Goal: Download file/media

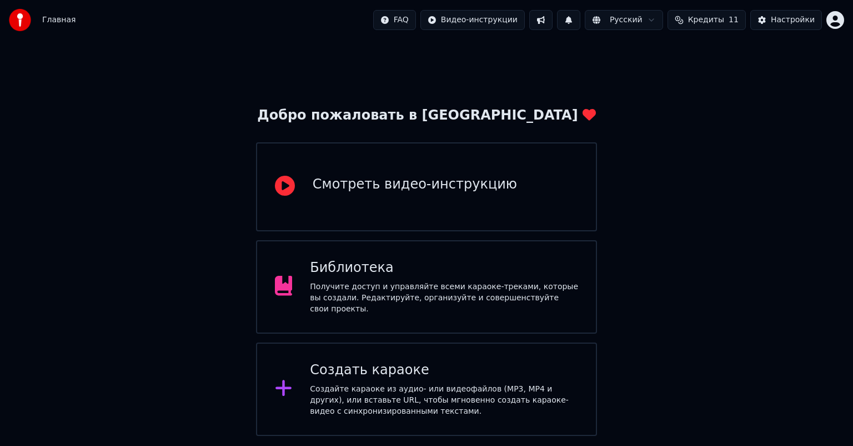
click at [417, 284] on div "Получите доступ и управляйте всеми караоке-треками, которые вы создали. Редакти…" at bounding box center [444, 297] width 268 height 33
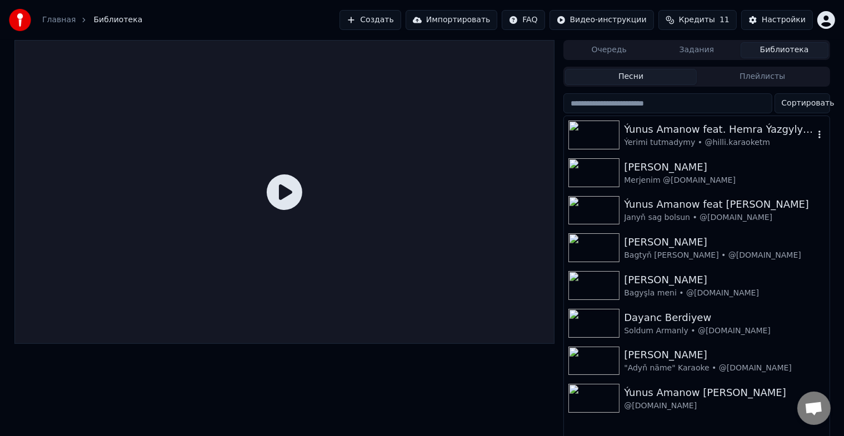
click at [593, 136] on img at bounding box center [593, 135] width 51 height 29
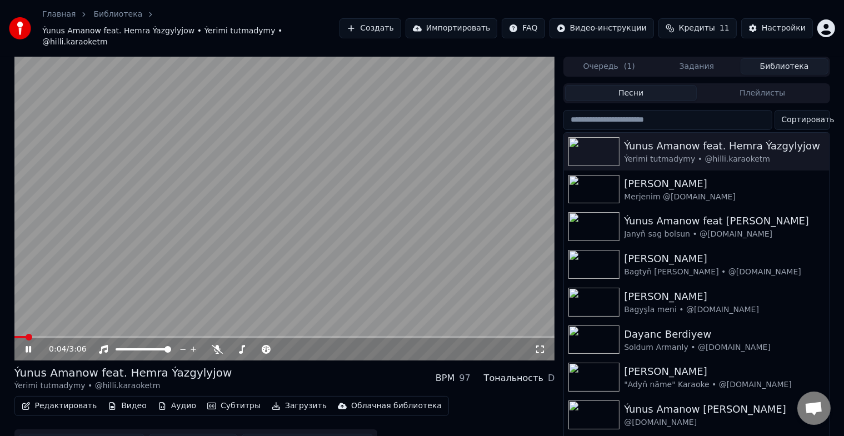
click at [28, 345] on icon at bounding box center [36, 349] width 26 height 9
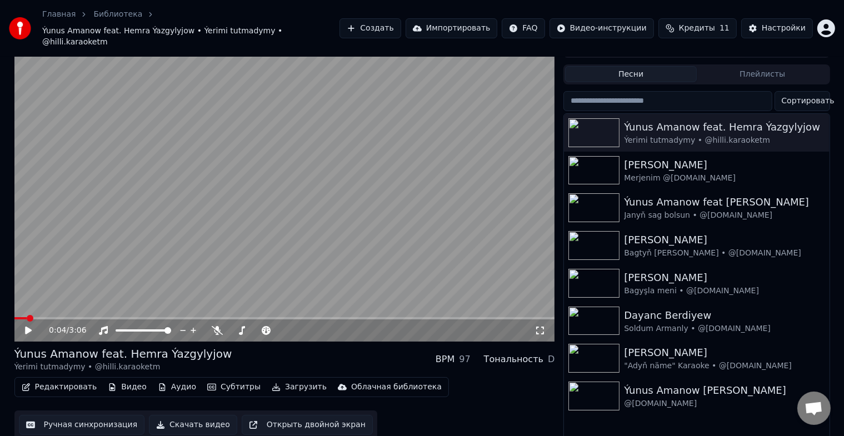
click at [126, 380] on button "Видео" at bounding box center [127, 388] width 48 height 16
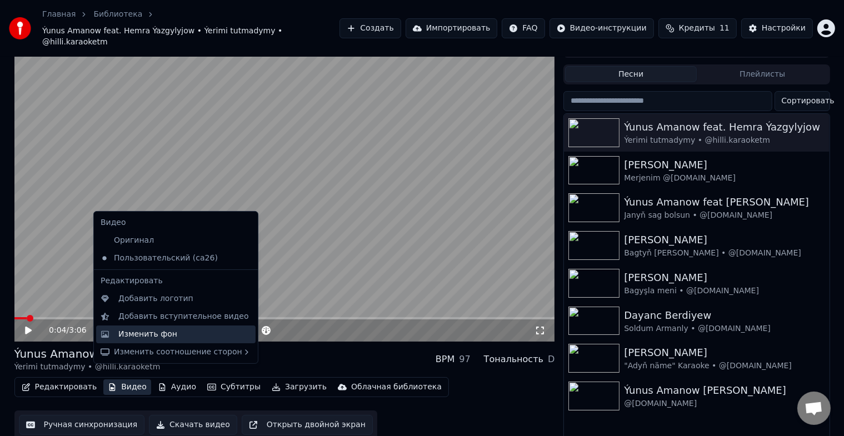
click at [168, 337] on div "Изменить фон" at bounding box center [147, 334] width 59 height 11
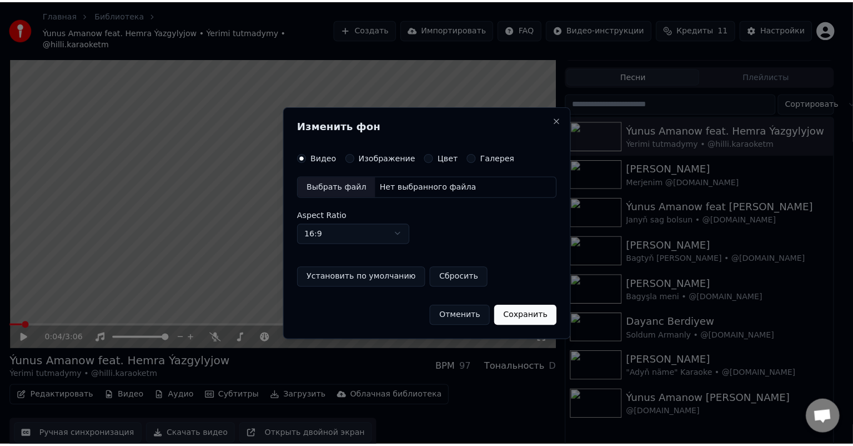
scroll to position [9, 0]
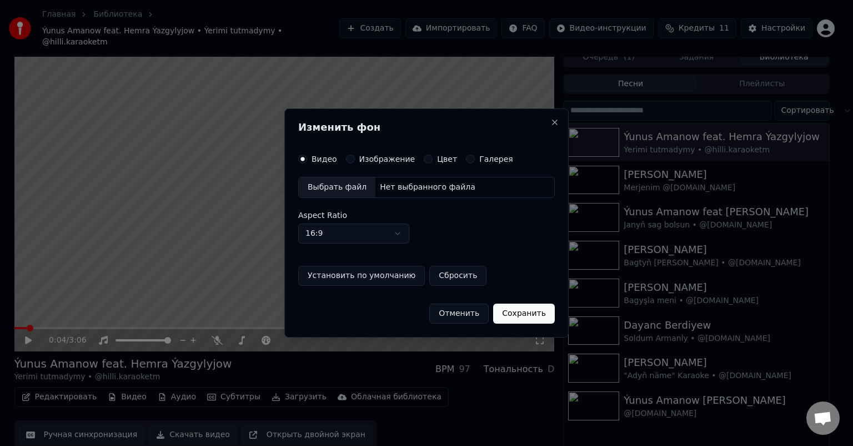
click at [351, 184] on div "Выбрать файл" at bounding box center [337, 187] width 77 height 20
click at [370, 155] on label "Изображение" at bounding box center [387, 159] width 56 height 8
click at [355, 155] on button "Изображение" at bounding box center [350, 158] width 9 height 9
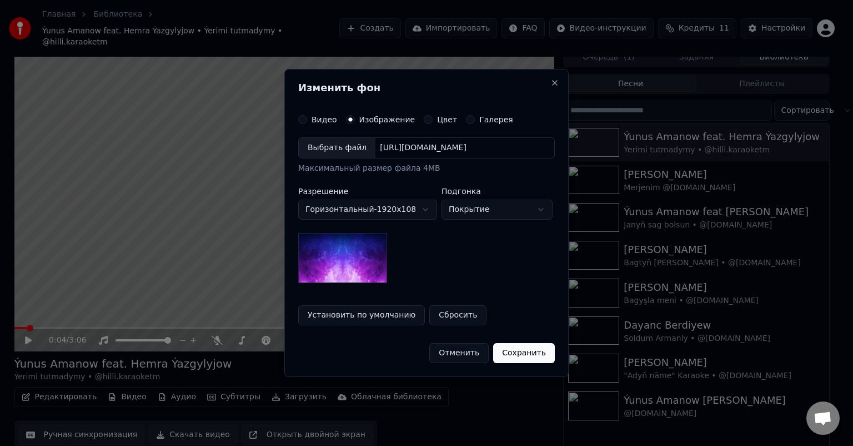
click at [338, 144] on div "Выбрать файл" at bounding box center [337, 148] width 77 height 20
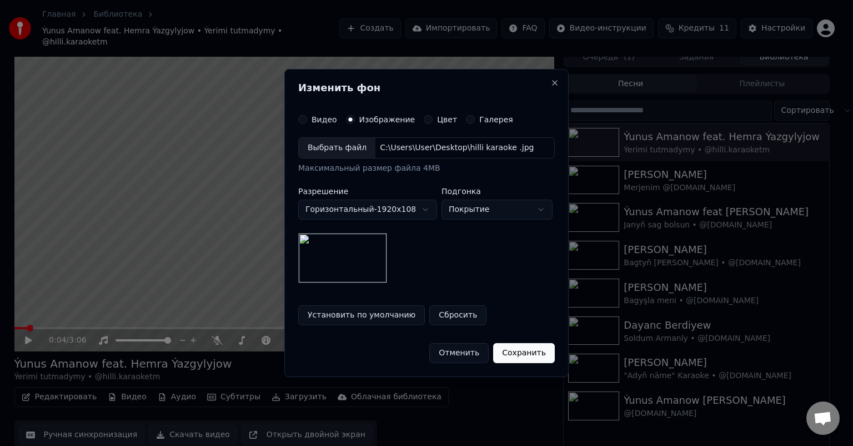
click at [358, 313] on button "Установить по умолчанию" at bounding box center [361, 315] width 127 height 20
click at [533, 353] on button "Сохранить" at bounding box center [524, 353] width 62 height 20
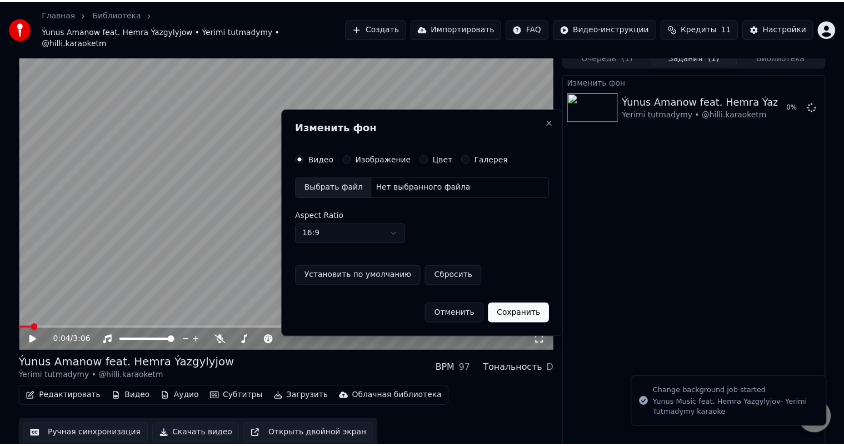
scroll to position [5, 0]
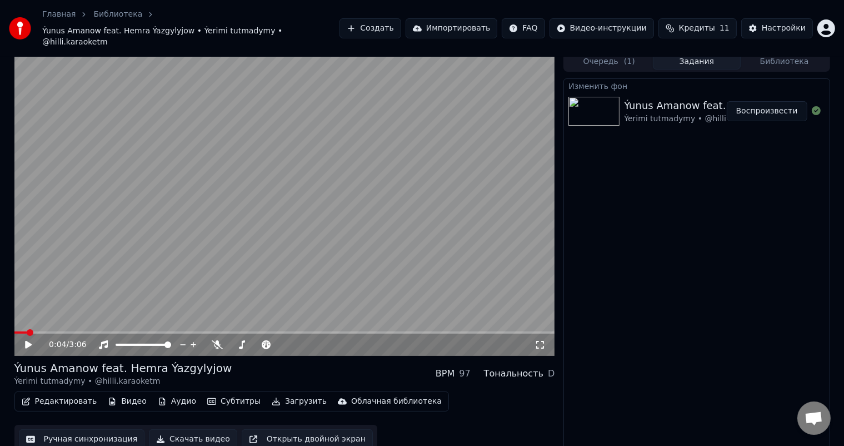
click at [27, 341] on icon at bounding box center [28, 345] width 7 height 8
click at [56, 331] on span at bounding box center [284, 332] width 541 height 2
click at [69, 331] on span at bounding box center [284, 332] width 541 height 2
click at [28, 340] on icon at bounding box center [36, 344] width 26 height 9
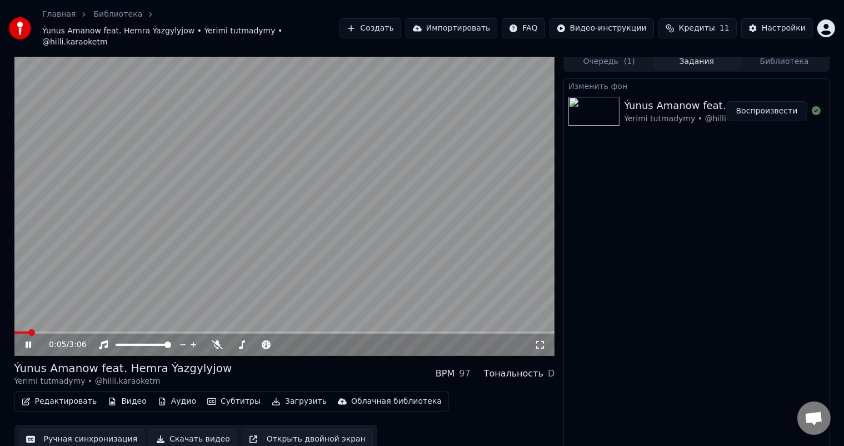
click at [28, 331] on span at bounding box center [21, 332] width 14 height 2
click at [65, 331] on span at bounding box center [150, 332] width 273 height 2
click at [43, 331] on span at bounding box center [28, 332] width 29 height 2
click at [27, 341] on icon at bounding box center [29, 344] width 6 height 7
click at [21, 331] on span at bounding box center [29, 332] width 31 height 2
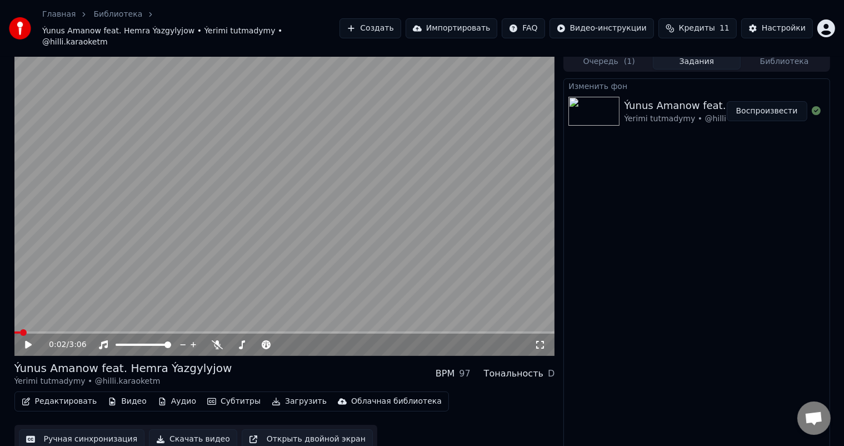
click at [27, 341] on icon at bounding box center [28, 345] width 7 height 8
click at [232, 331] on span at bounding box center [123, 332] width 218 height 2
click at [230, 331] on span at bounding box center [129, 332] width 231 height 2
click at [227, 331] on span at bounding box center [120, 332] width 212 height 2
click at [227, 331] on span at bounding box center [124, 332] width 221 height 2
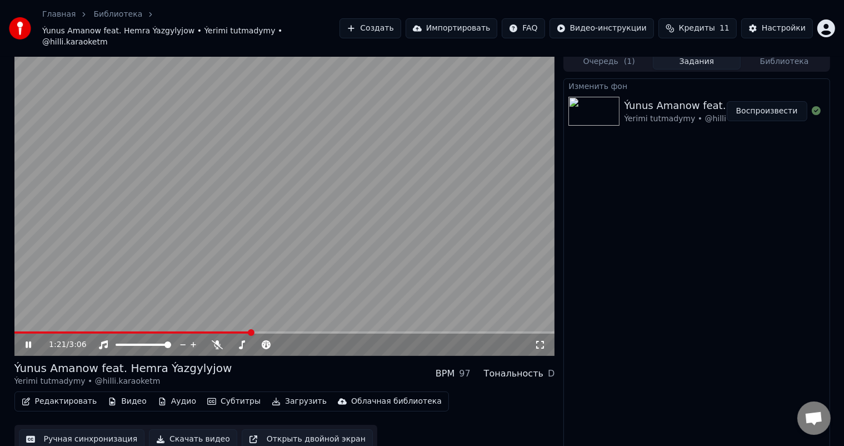
click at [24, 340] on icon at bounding box center [36, 344] width 26 height 9
click at [36, 331] on span at bounding box center [25, 332] width 23 height 2
click at [27, 341] on icon at bounding box center [28, 345] width 7 height 8
click at [31, 340] on icon at bounding box center [36, 344] width 26 height 9
click at [44, 331] on span at bounding box center [63, 332] width 99 height 2
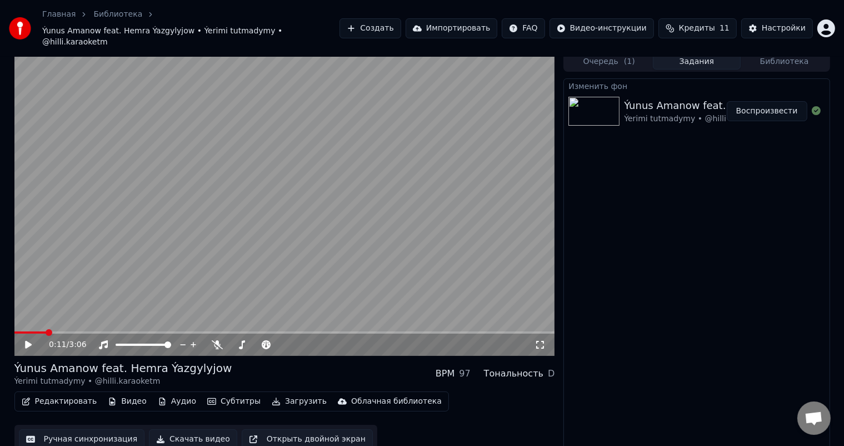
click at [27, 341] on icon at bounding box center [28, 345] width 7 height 8
click at [30, 341] on icon at bounding box center [29, 344] width 6 height 7
click at [184, 429] on button "Скачать видео" at bounding box center [193, 439] width 88 height 20
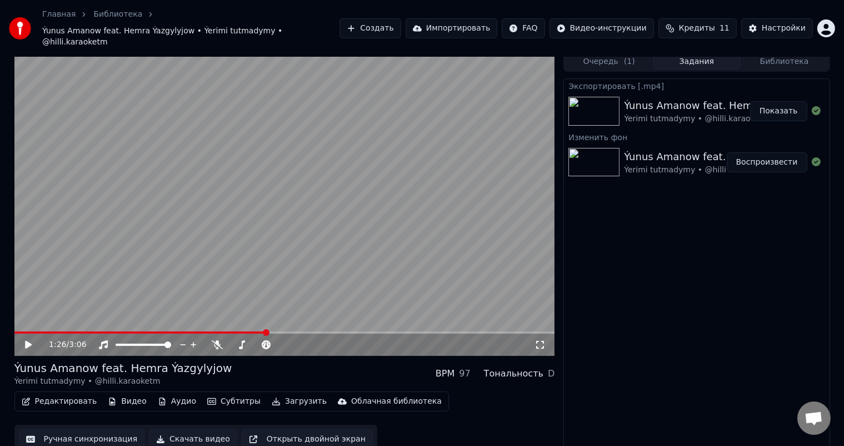
click at [18, 319] on video at bounding box center [284, 204] width 541 height 304
click at [16, 331] on span at bounding box center [15, 332] width 3 height 2
click at [28, 340] on icon at bounding box center [36, 344] width 26 height 9
click at [59, 393] on button "Редактировать" at bounding box center [59, 401] width 84 height 16
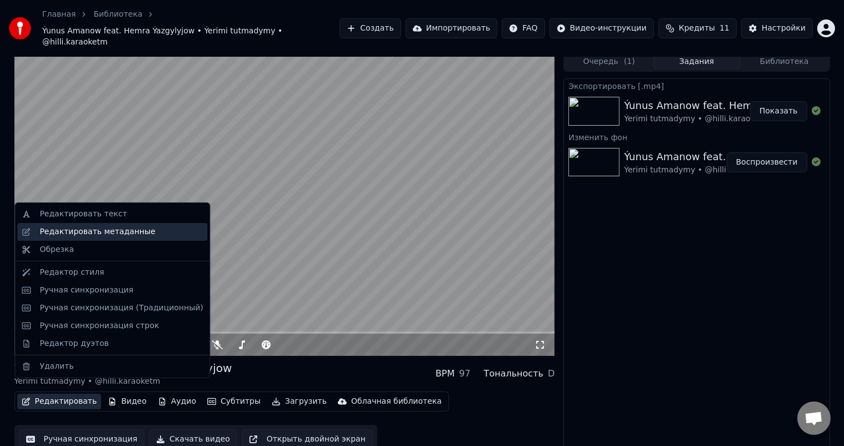
click at [106, 229] on div "Редактировать метаданные" at bounding box center [97, 231] width 116 height 11
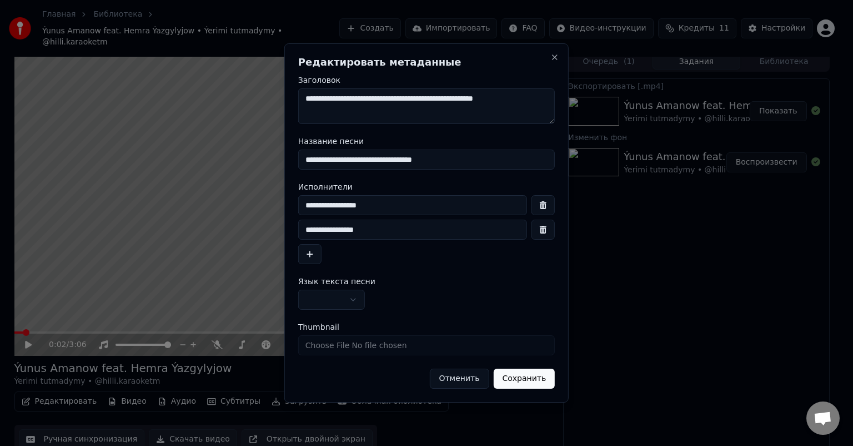
click at [356, 229] on input "**********" at bounding box center [412, 229] width 229 height 20
type input "**********"
click at [530, 381] on button "Сохранить" at bounding box center [524, 378] width 62 height 20
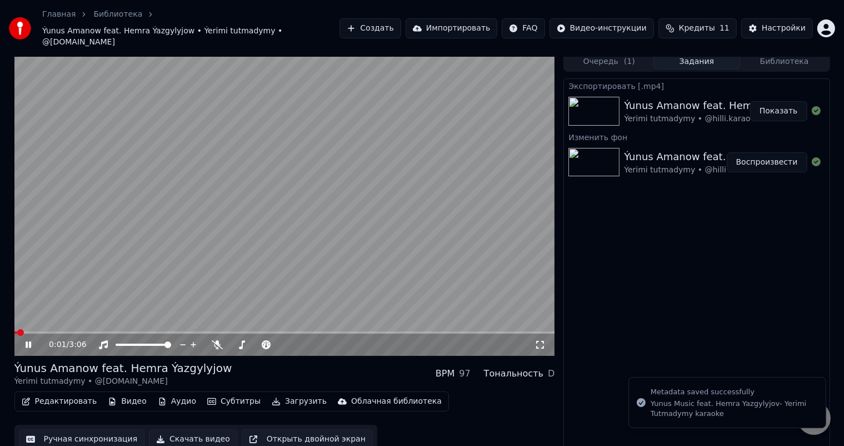
click at [17, 331] on span at bounding box center [15, 332] width 3 height 2
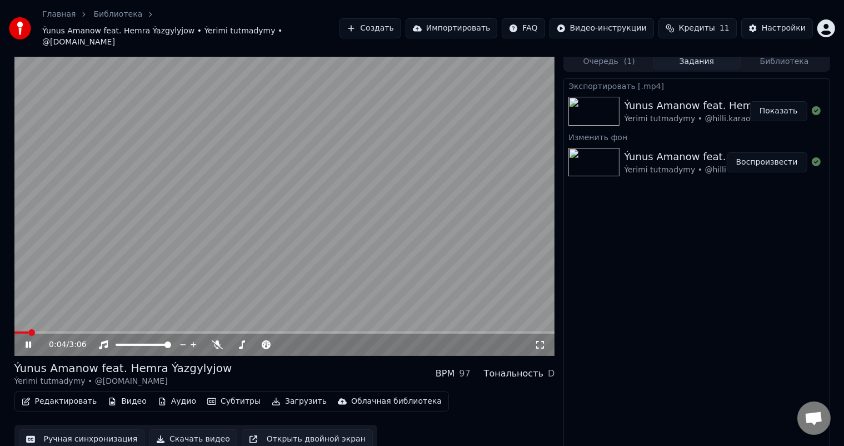
click at [17, 331] on span at bounding box center [21, 332] width 14 height 2
click at [28, 340] on icon at bounding box center [36, 344] width 26 height 9
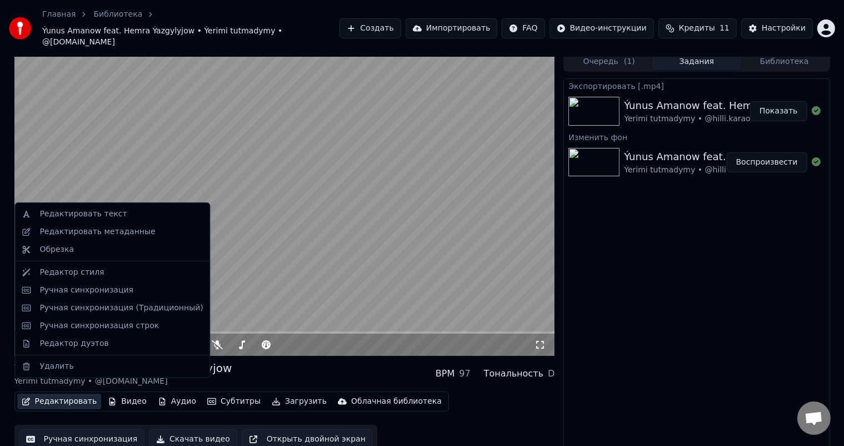
click at [51, 393] on button "Редактировать" at bounding box center [59, 401] width 84 height 16
click at [140, 127] on video at bounding box center [284, 204] width 541 height 304
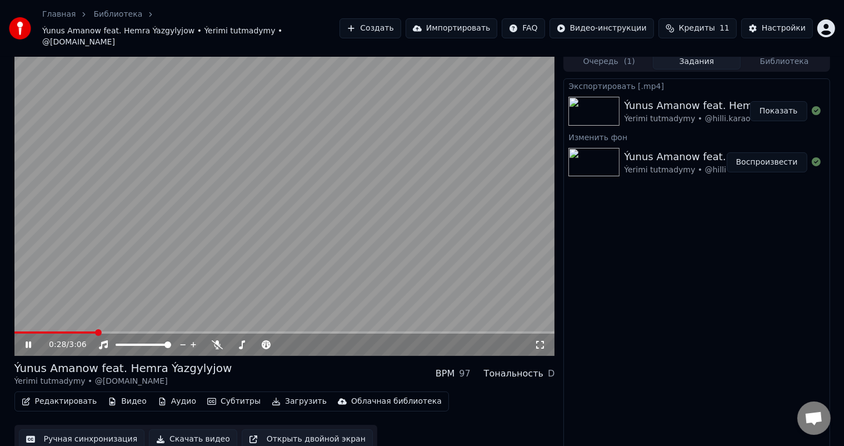
click at [26, 341] on icon at bounding box center [29, 344] width 6 height 7
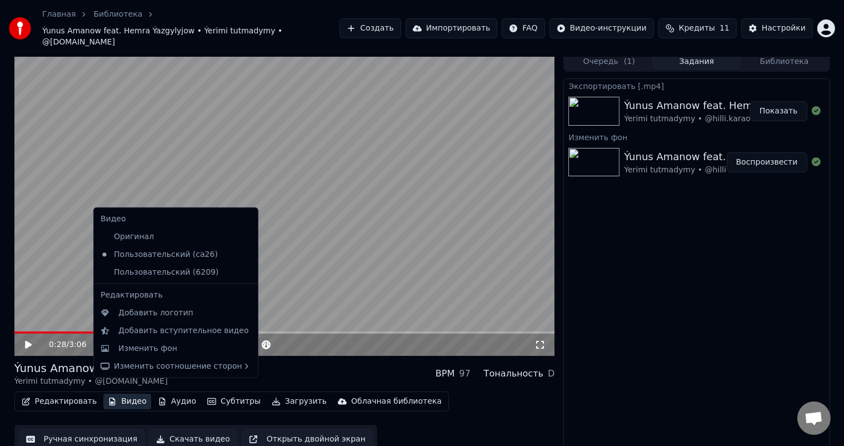
click at [124, 393] on button "Видео" at bounding box center [127, 401] width 48 height 16
click at [164, 349] on div "Изменить фон" at bounding box center [147, 348] width 59 height 11
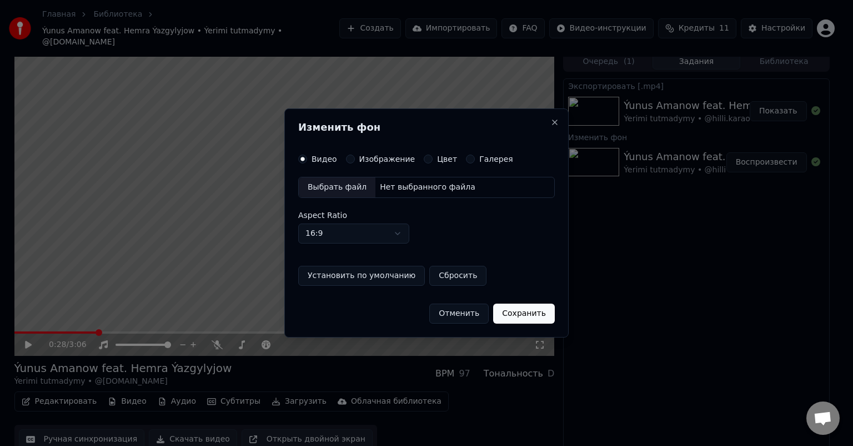
click at [385, 157] on label "Изображение" at bounding box center [387, 159] width 56 height 8
click at [355, 157] on button "Изображение" at bounding box center [350, 158] width 9 height 9
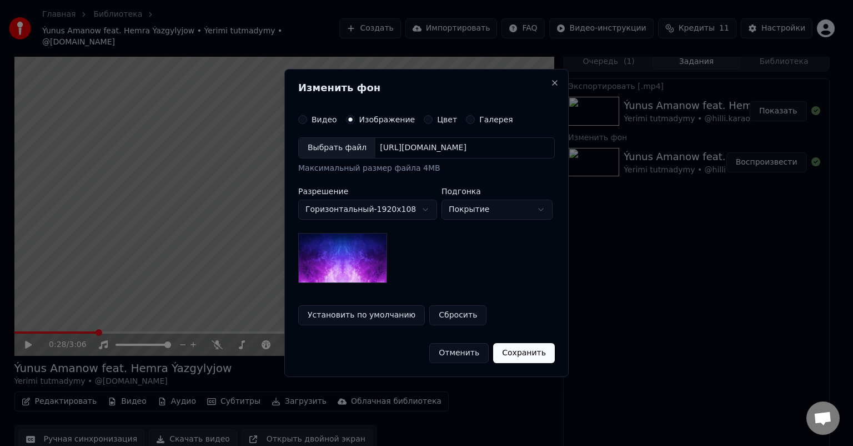
click at [334, 152] on div "Выбрать файл" at bounding box center [337, 148] width 77 height 20
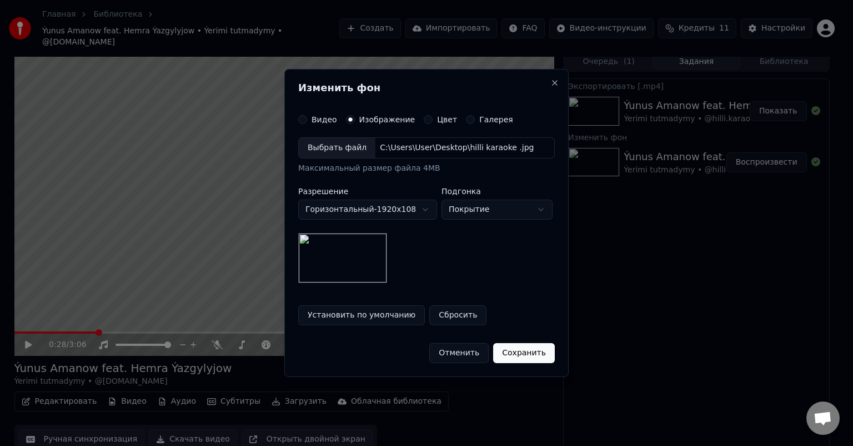
click at [531, 350] on button "Сохранить" at bounding box center [524, 353] width 62 height 20
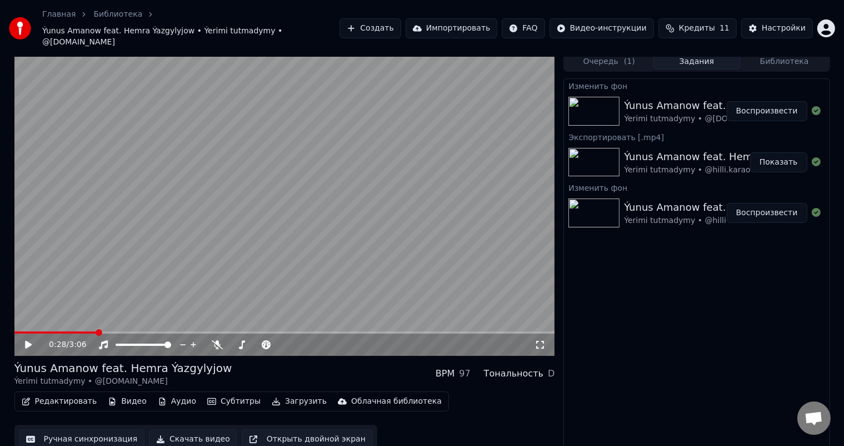
click at [783, 101] on button "Воспроизвести" at bounding box center [767, 111] width 81 height 20
click at [28, 340] on icon at bounding box center [36, 344] width 26 height 9
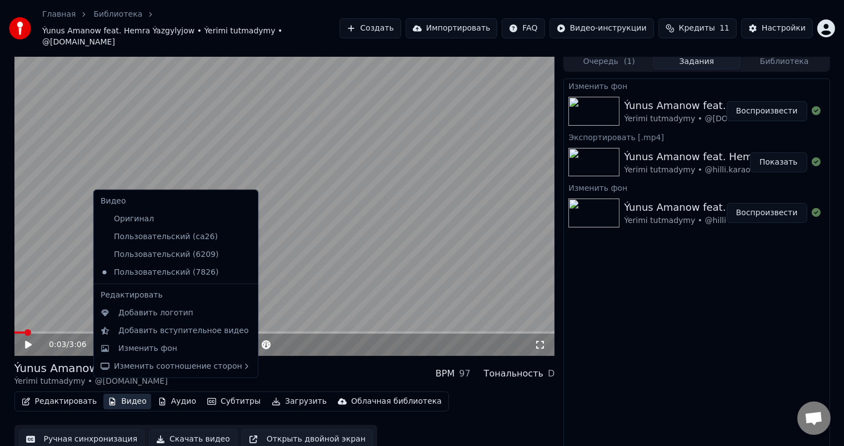
click at [109, 393] on button "Видео" at bounding box center [127, 401] width 48 height 16
click at [159, 348] on div "Изменить фон" at bounding box center [147, 348] width 59 height 11
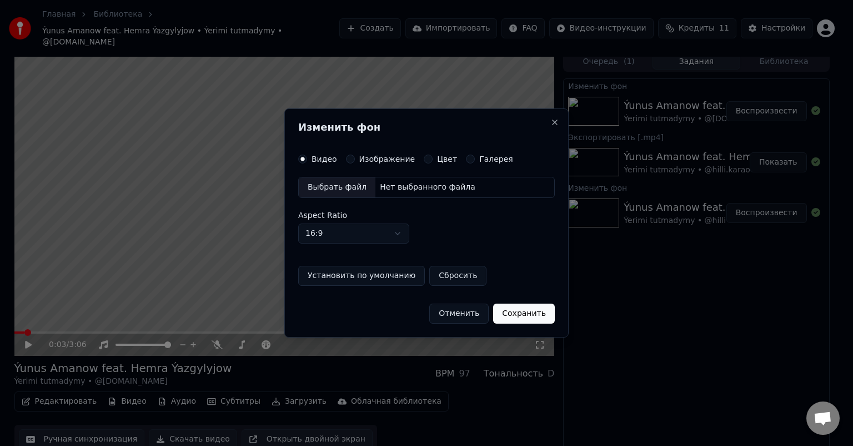
click at [351, 158] on button "Изображение" at bounding box center [350, 158] width 9 height 9
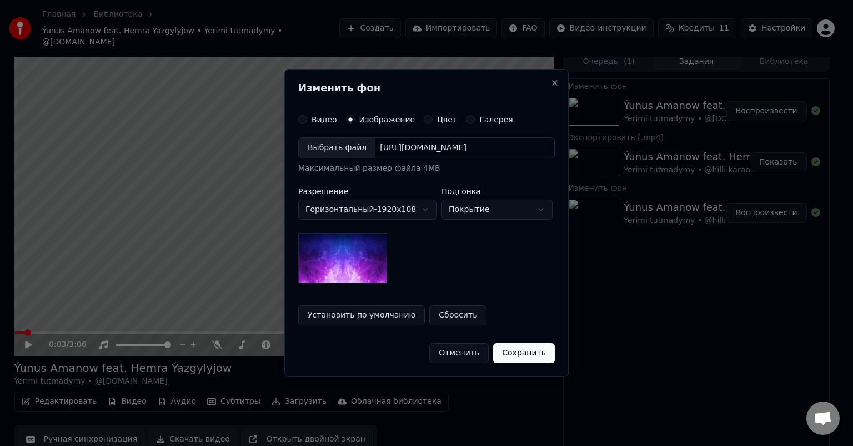
click at [338, 149] on div "Выбрать файл" at bounding box center [337, 148] width 77 height 20
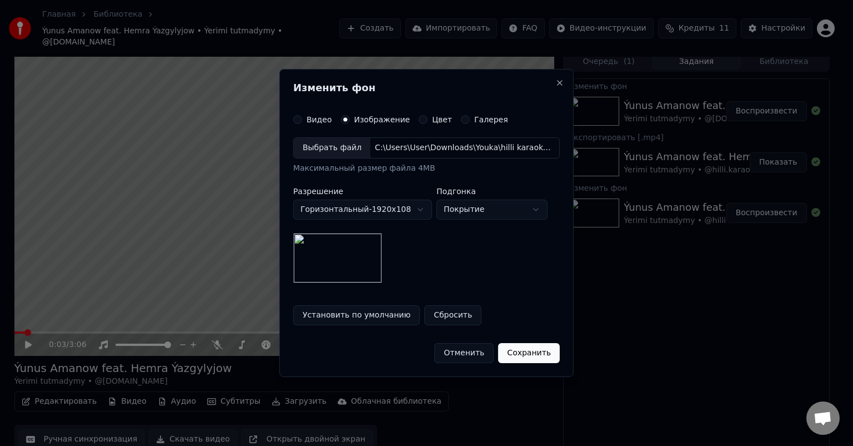
click at [533, 354] on button "Сохранить" at bounding box center [529, 353] width 62 height 20
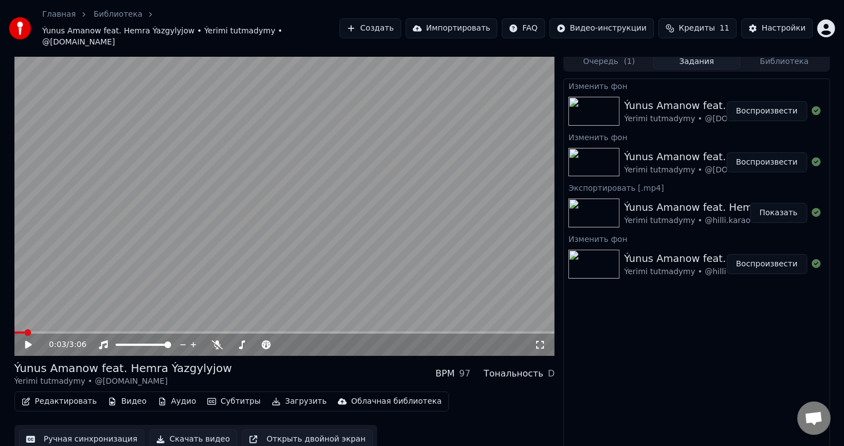
click at [770, 103] on button "Воспроизвести" at bounding box center [767, 111] width 81 height 20
click at [48, 331] on span at bounding box center [284, 332] width 541 height 2
click at [28, 340] on icon at bounding box center [36, 344] width 26 height 9
click at [185, 429] on button "Скачать видео" at bounding box center [193, 439] width 88 height 20
